Goal: Transaction & Acquisition: Purchase product/service

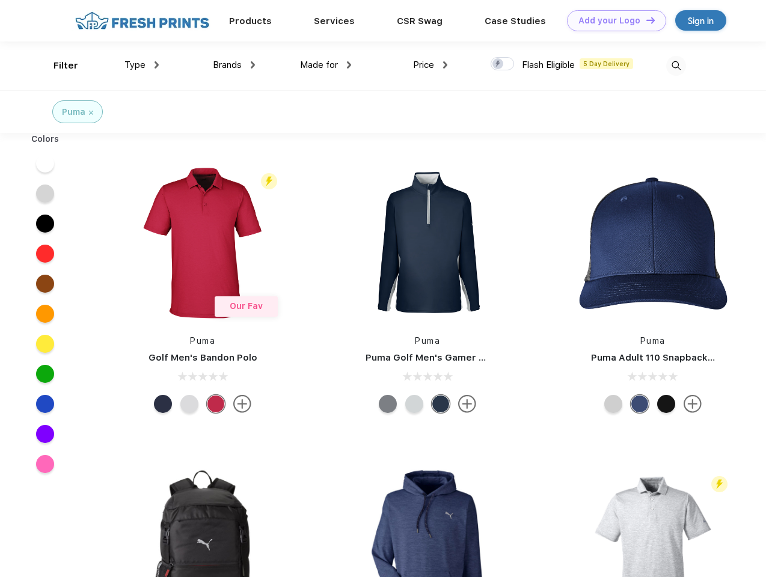
click at [612, 20] on link "Add your Logo Design Tool" at bounding box center [616, 20] width 99 height 21
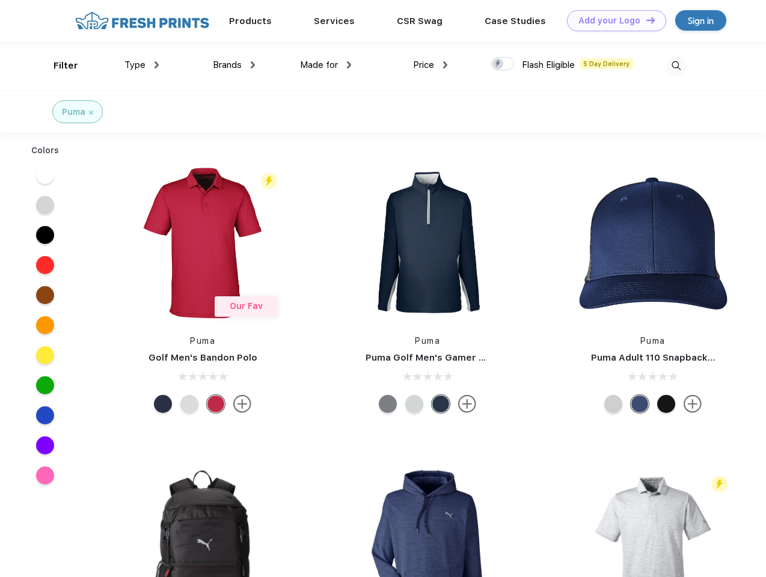
click at [0, 0] on div "Design Tool" at bounding box center [0, 0] width 0 height 0
click at [645, 20] on link "Add your Logo Design Tool" at bounding box center [616, 20] width 99 height 21
click at [58, 66] on div "Filter" at bounding box center [66, 66] width 25 height 14
click at [142, 65] on span "Type" at bounding box center [134, 65] width 21 height 11
click at [234, 65] on span "Brands" at bounding box center [227, 65] width 29 height 11
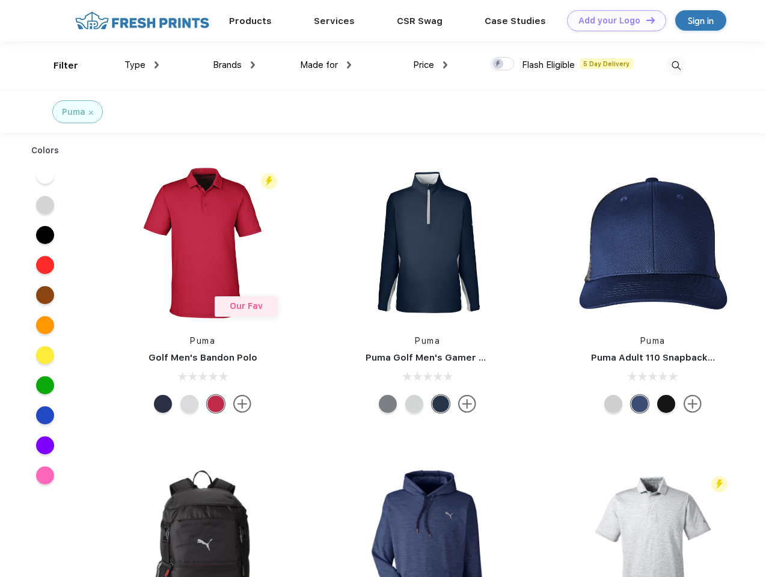
click at [326, 65] on span "Made for" at bounding box center [319, 65] width 38 height 11
click at [431, 65] on span "Price" at bounding box center [423, 65] width 21 height 11
click at [503, 64] on div at bounding box center [502, 63] width 23 height 13
click at [499, 64] on input "checkbox" at bounding box center [495, 61] width 8 height 8
click at [676, 66] on img at bounding box center [676, 66] width 20 height 20
